Goal: Task Accomplishment & Management: Manage account settings

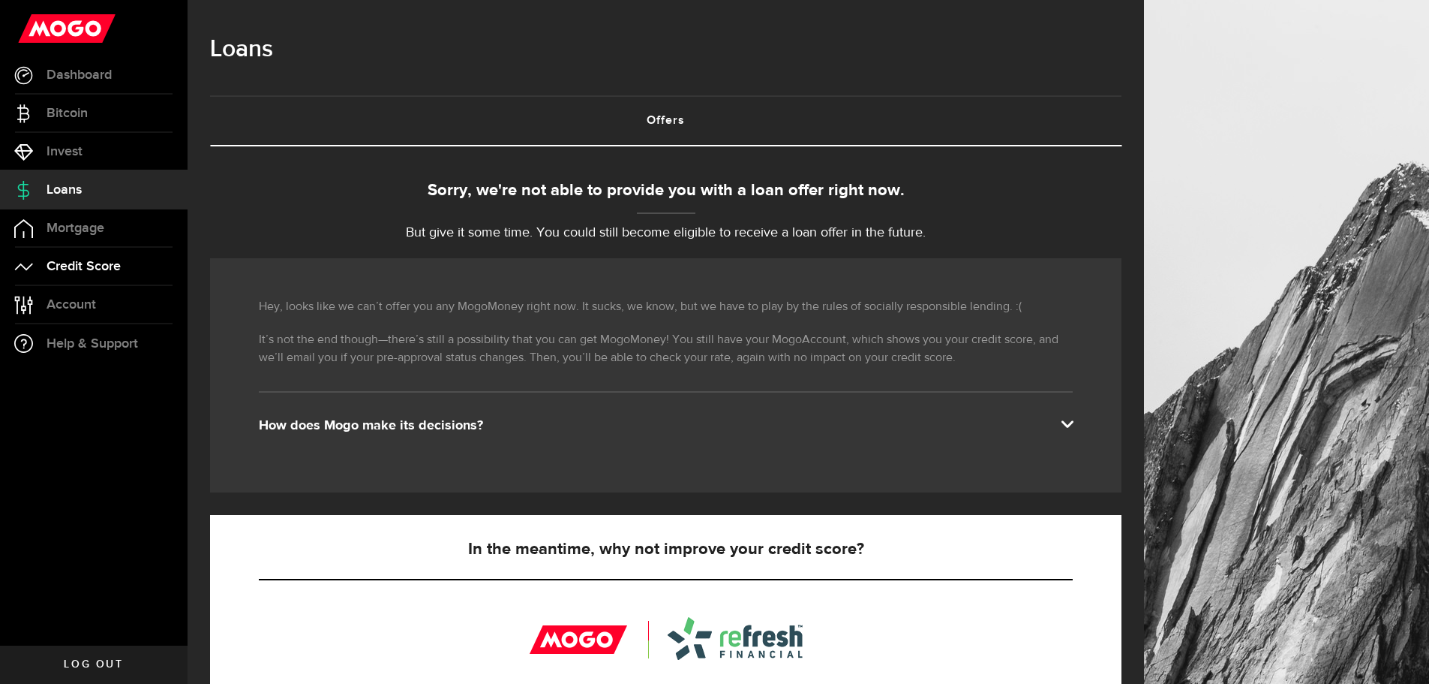
click at [80, 266] on span "Credit Score" at bounding box center [84, 267] width 74 height 14
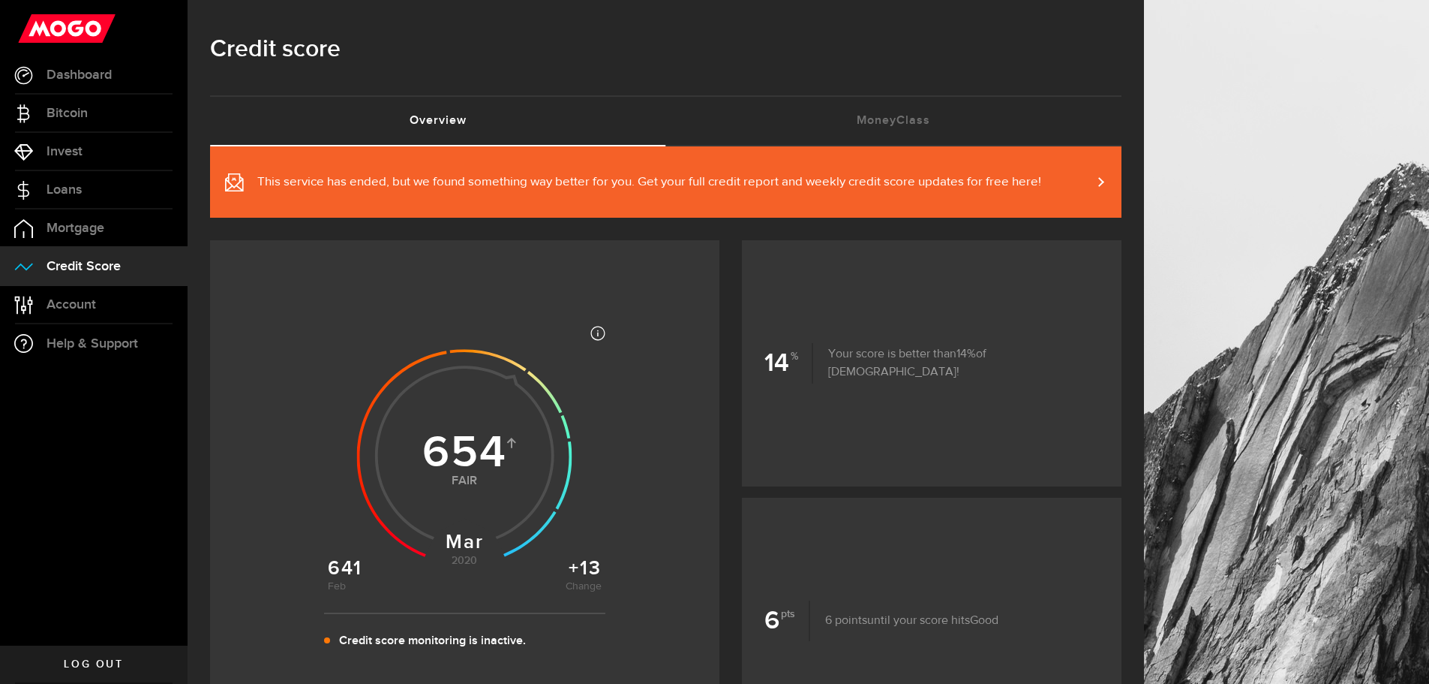
click at [1044, 182] on link "This service has ended, but we found something way better for you. Get your ful…" at bounding box center [666, 181] width 912 height 71
click at [62, 183] on span "Loans" at bounding box center [64, 190] width 35 height 14
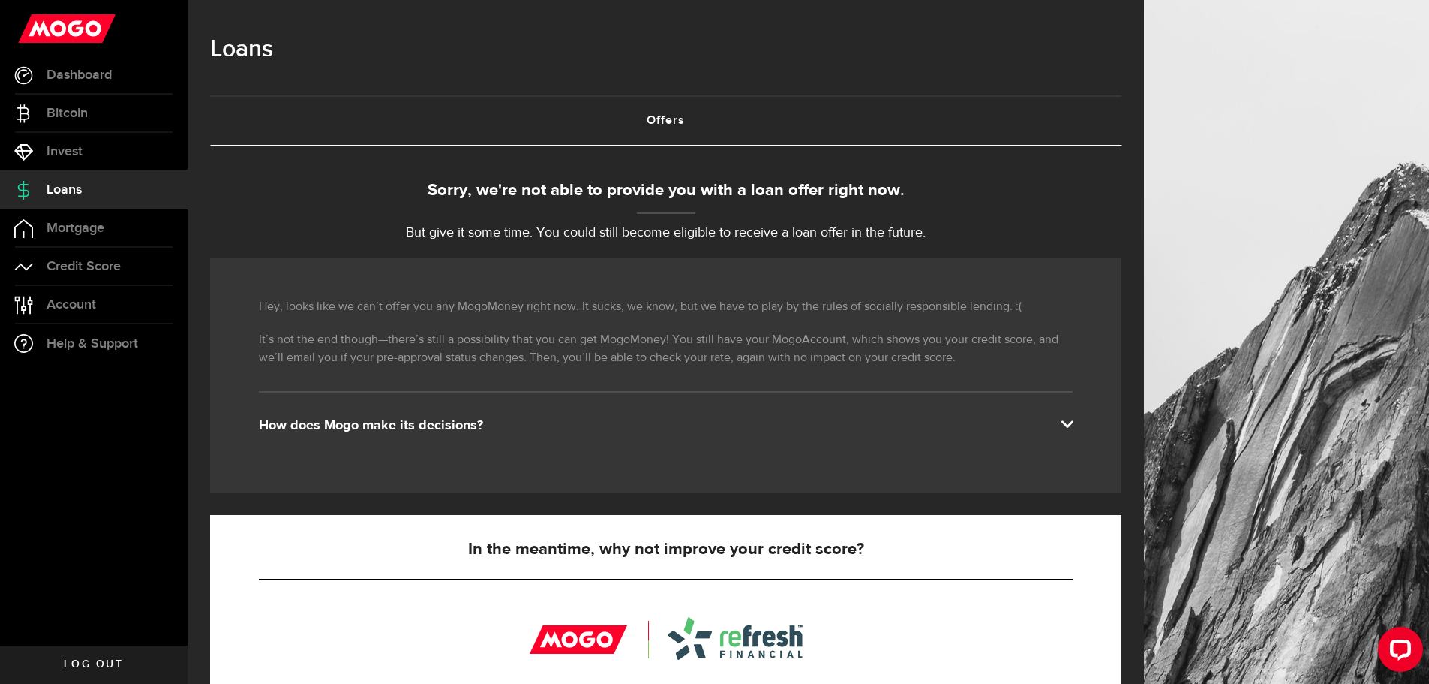
click at [102, 665] on span "Log out" at bounding box center [93, 664] width 59 height 11
